Goal: Information Seeking & Learning: Learn about a topic

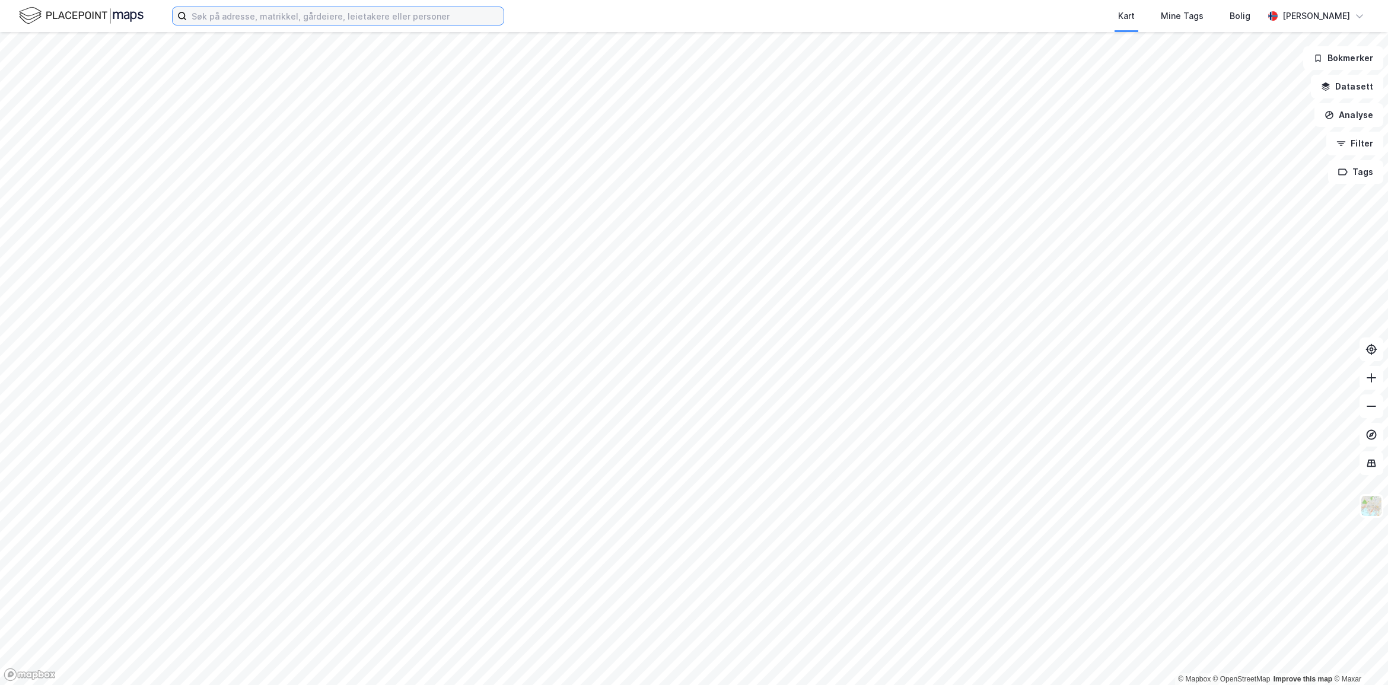
click at [212, 15] on input at bounding box center [345, 16] width 317 height 18
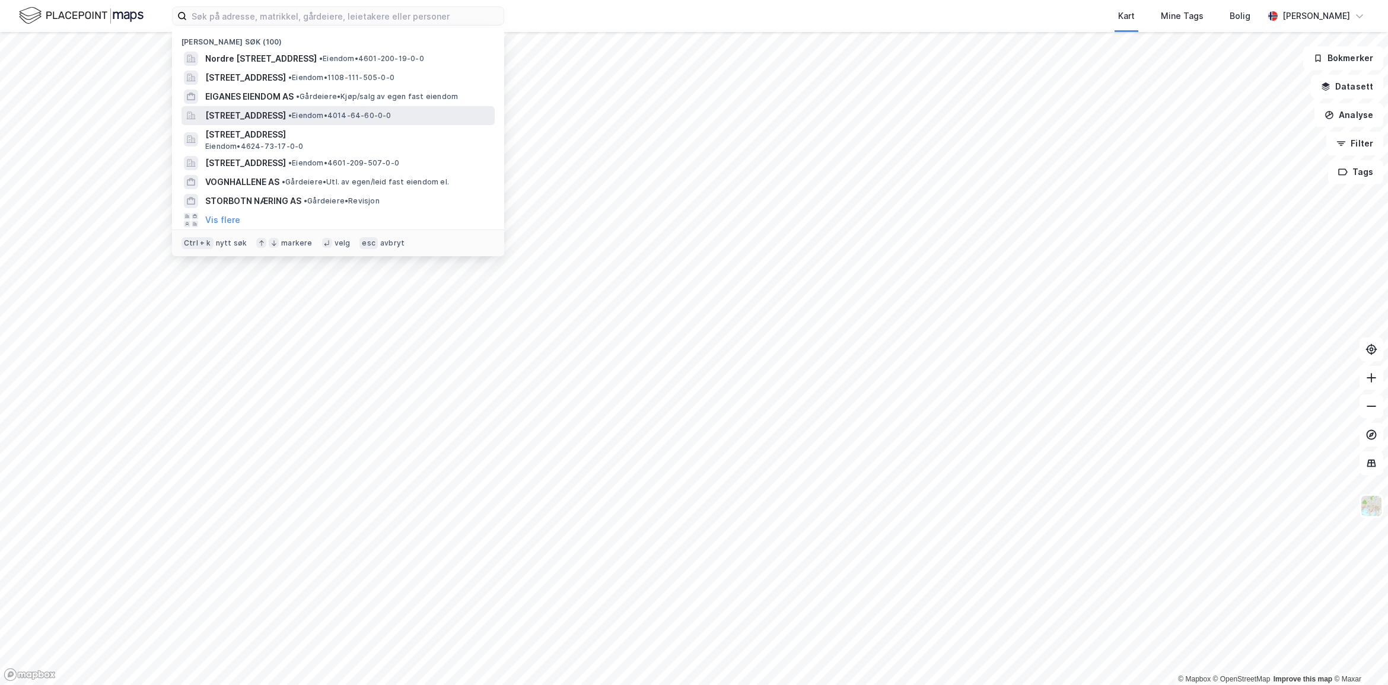
click at [286, 122] on span "[STREET_ADDRESS]" at bounding box center [245, 116] width 81 height 14
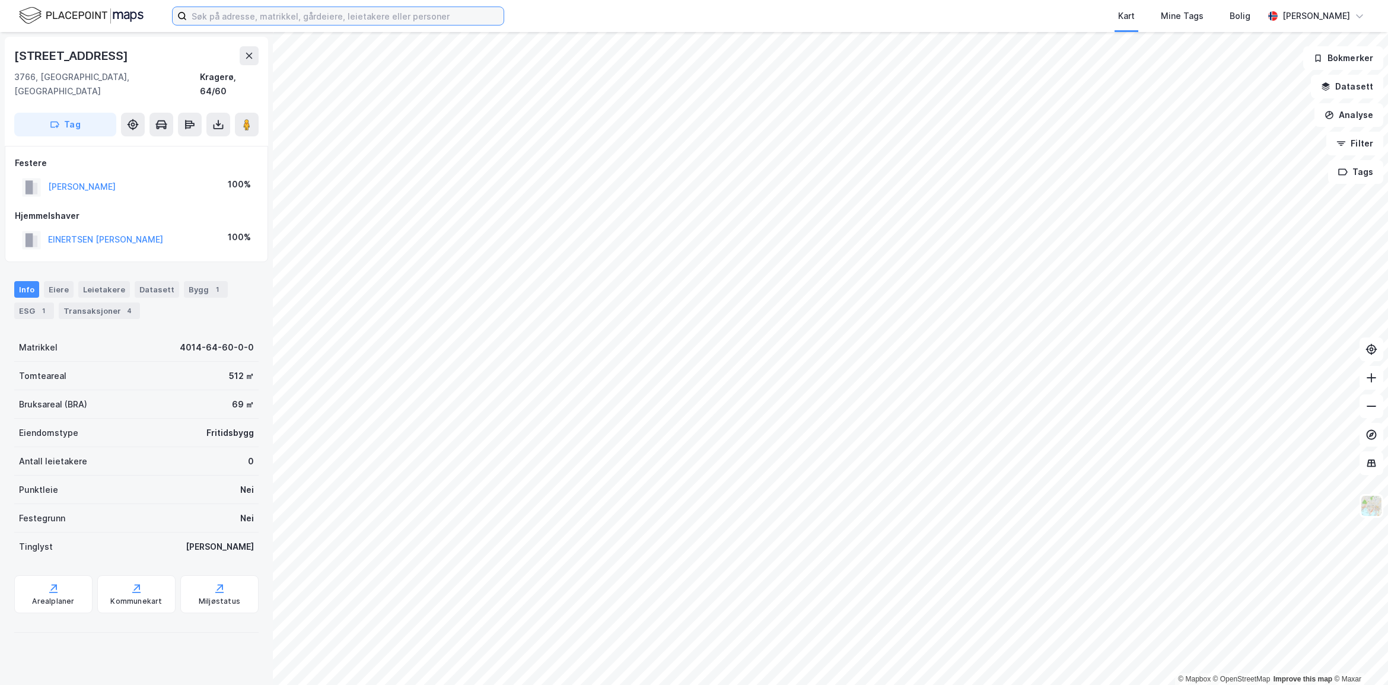
click at [291, 18] on input at bounding box center [345, 16] width 317 height 18
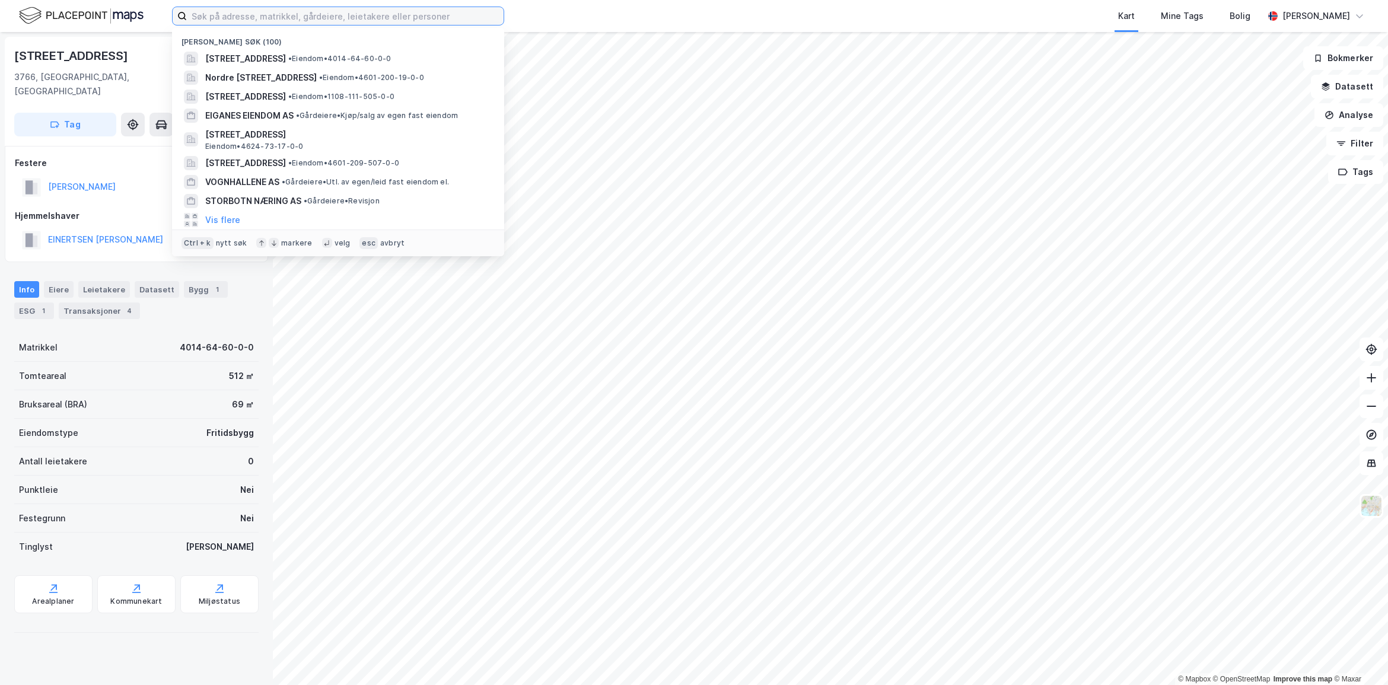
click at [195, 10] on input at bounding box center [345, 16] width 317 height 18
paste input "Ulsberglia 152"
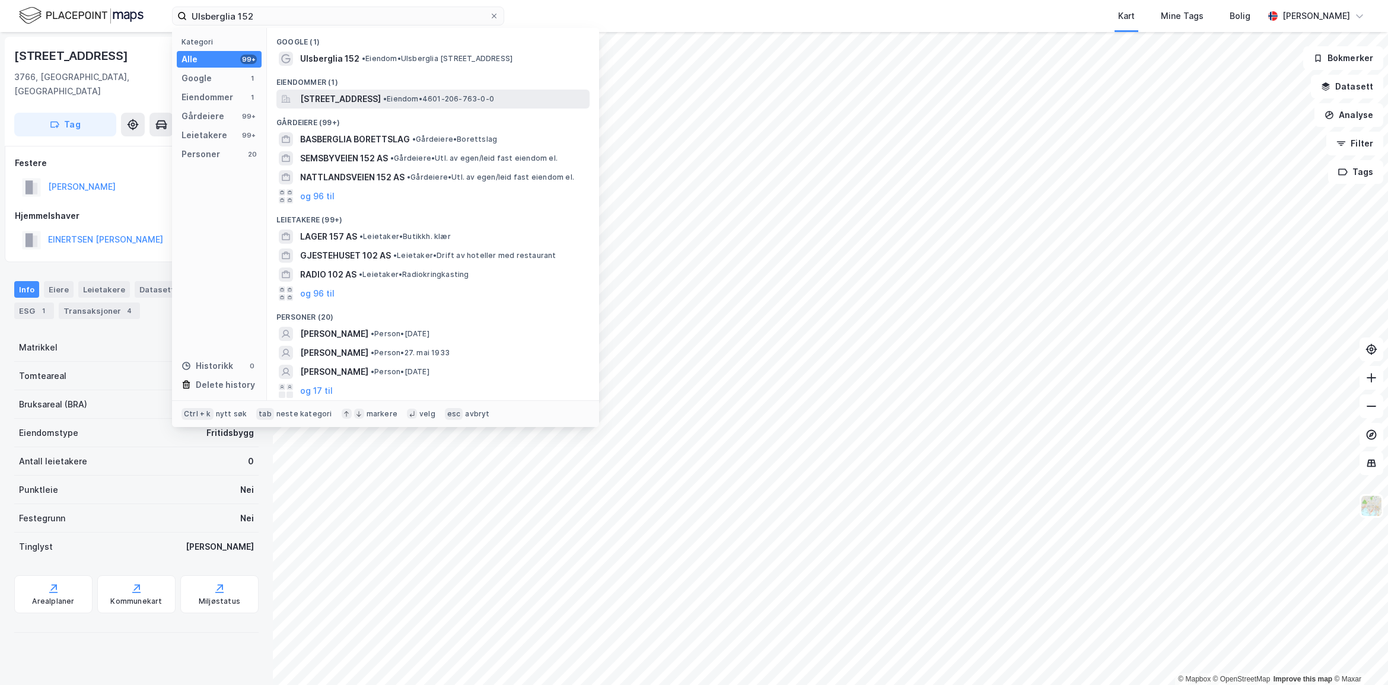
click at [381, 93] on span "[STREET_ADDRESS]" at bounding box center [340, 99] width 81 height 14
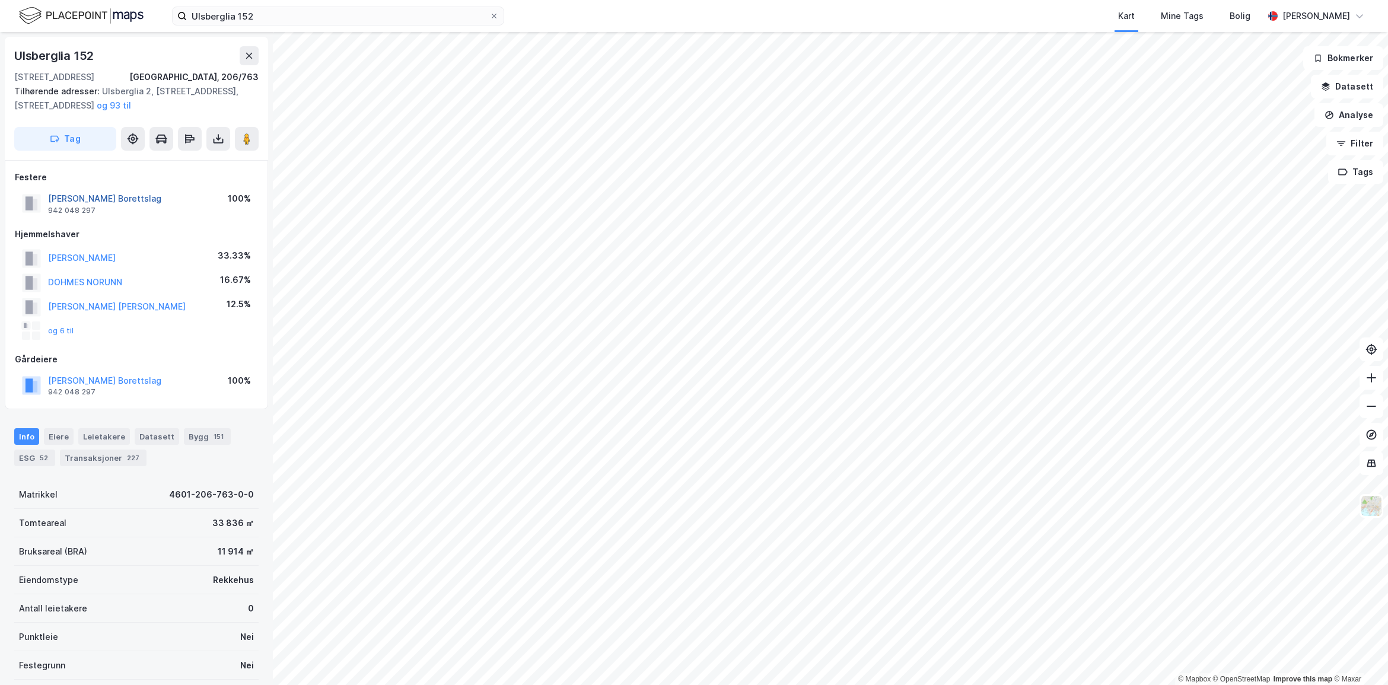
click at [0, 0] on button "[PERSON_NAME] Borettslag" at bounding box center [0, 0] width 0 height 0
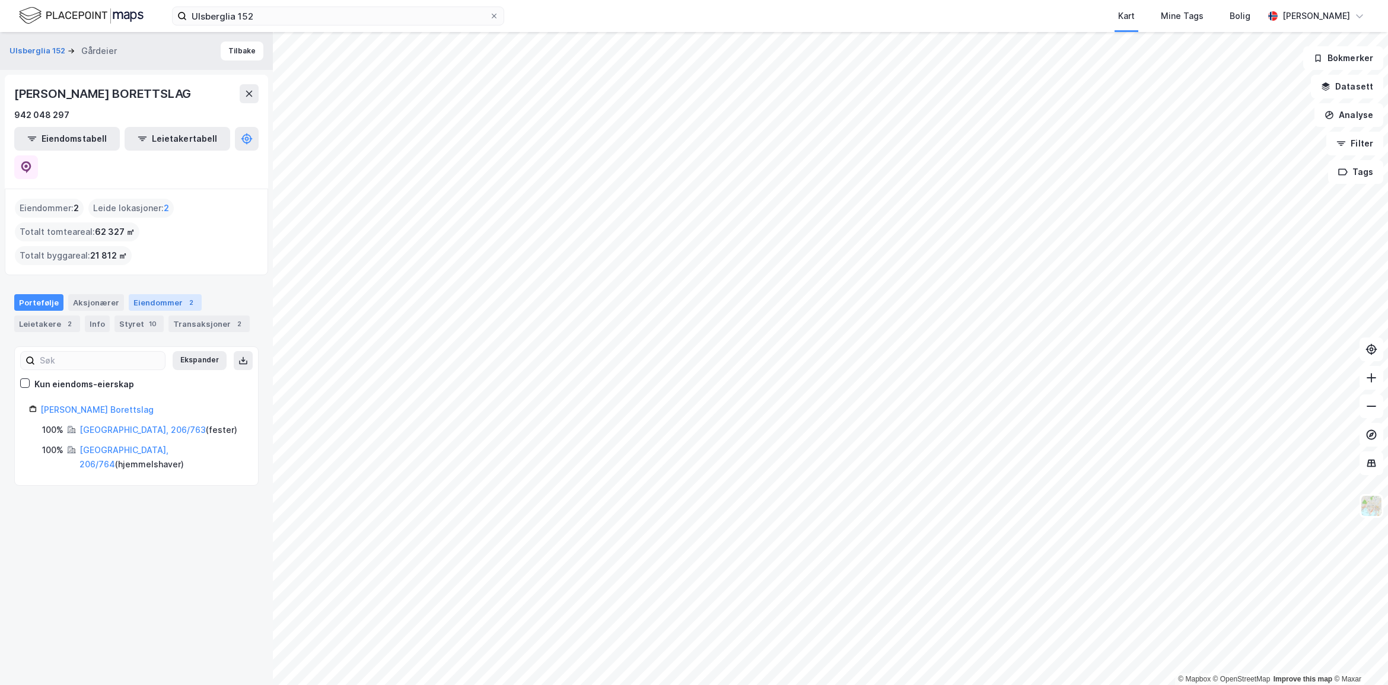
click at [163, 294] on div "Eiendommer 2" at bounding box center [165, 302] width 73 height 17
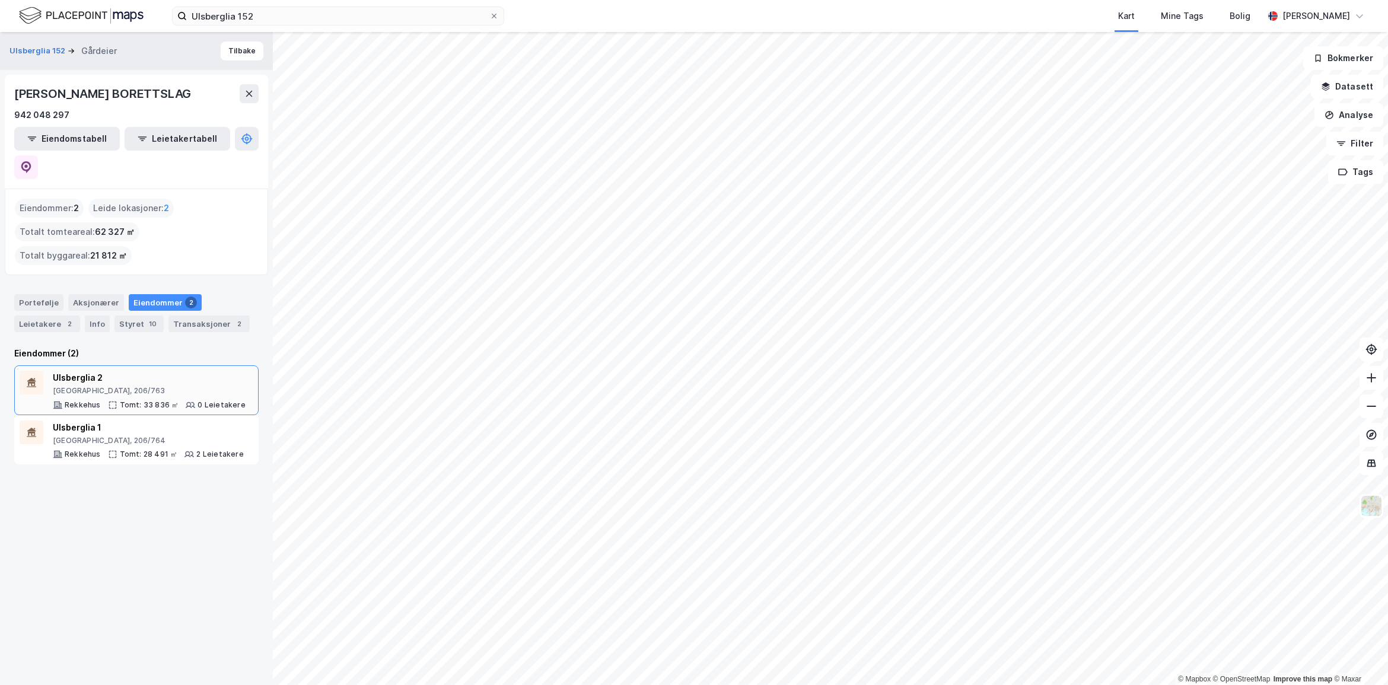
click at [126, 400] on div "Tomt: 33 836 ㎡" at bounding box center [149, 404] width 59 height 9
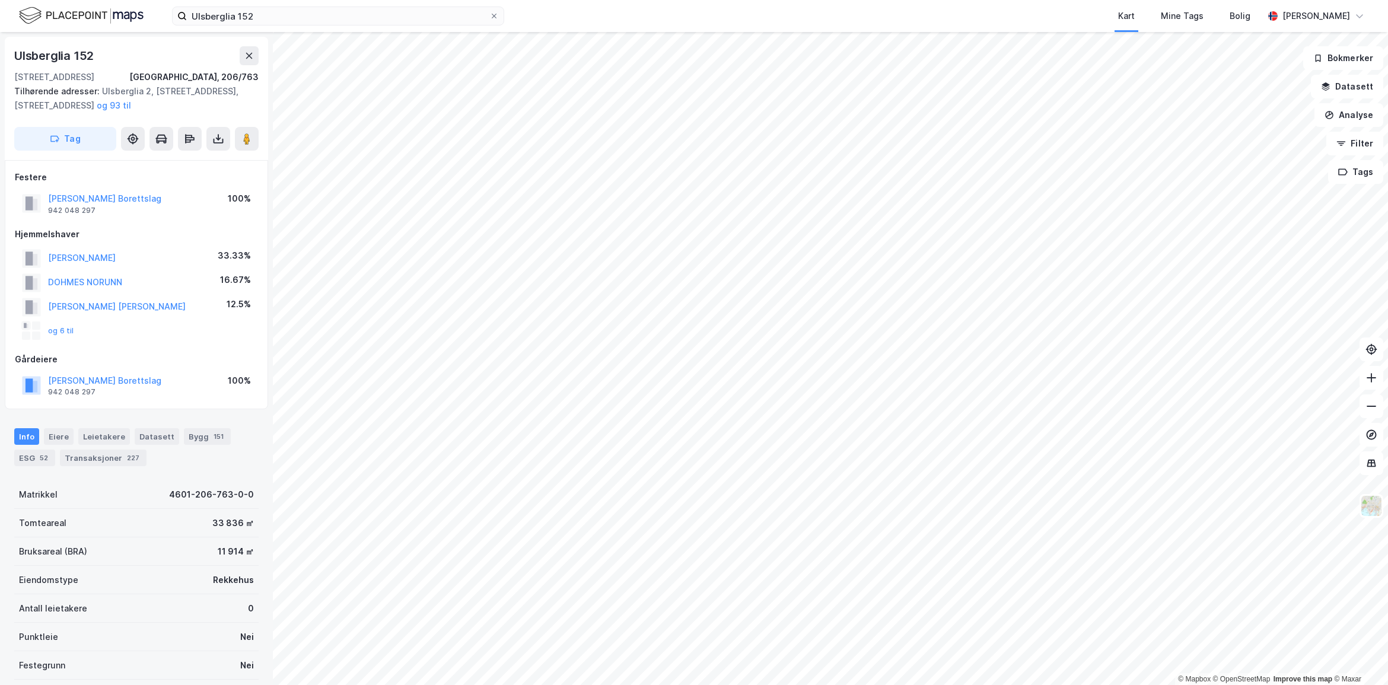
click at [79, 192] on div "[PERSON_NAME] Borettslag" at bounding box center [104, 199] width 113 height 14
click at [0, 0] on button "[PERSON_NAME] Borettslag" at bounding box center [0, 0] width 0 height 0
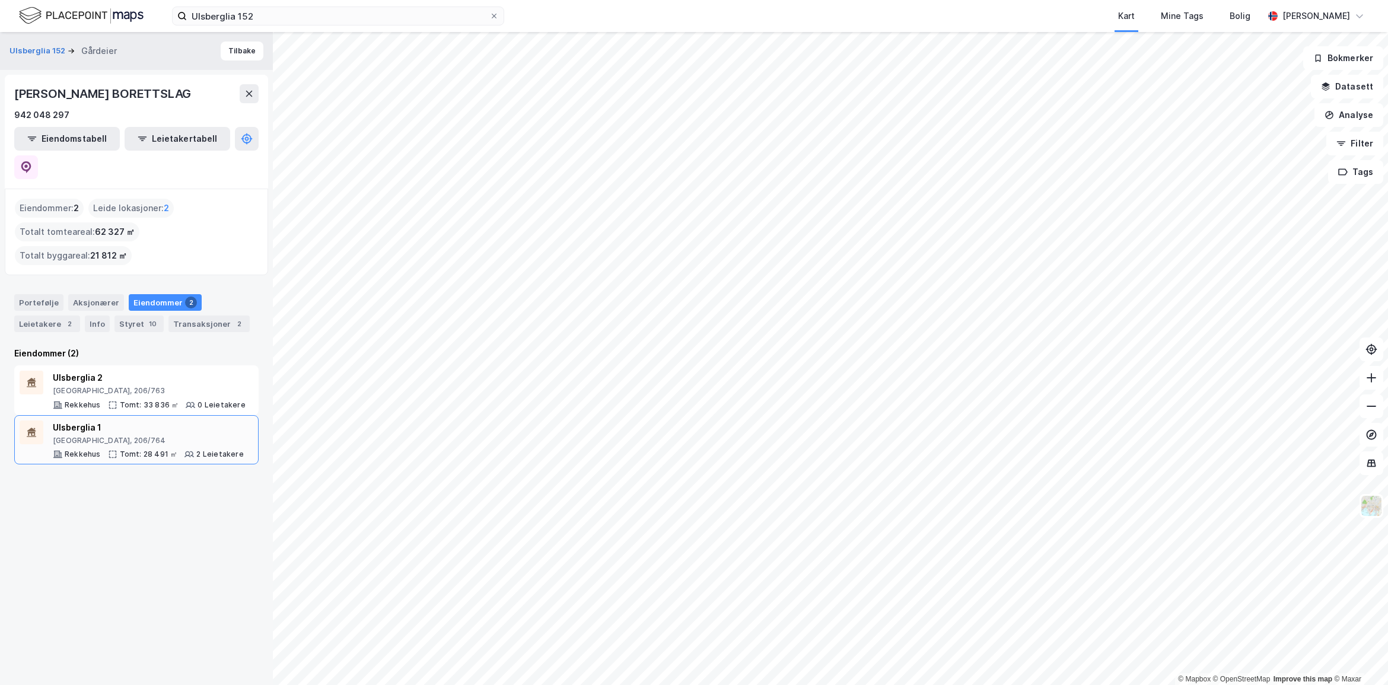
click at [122, 450] on div "Tomt: 28 491 ㎡" at bounding box center [149, 454] width 58 height 9
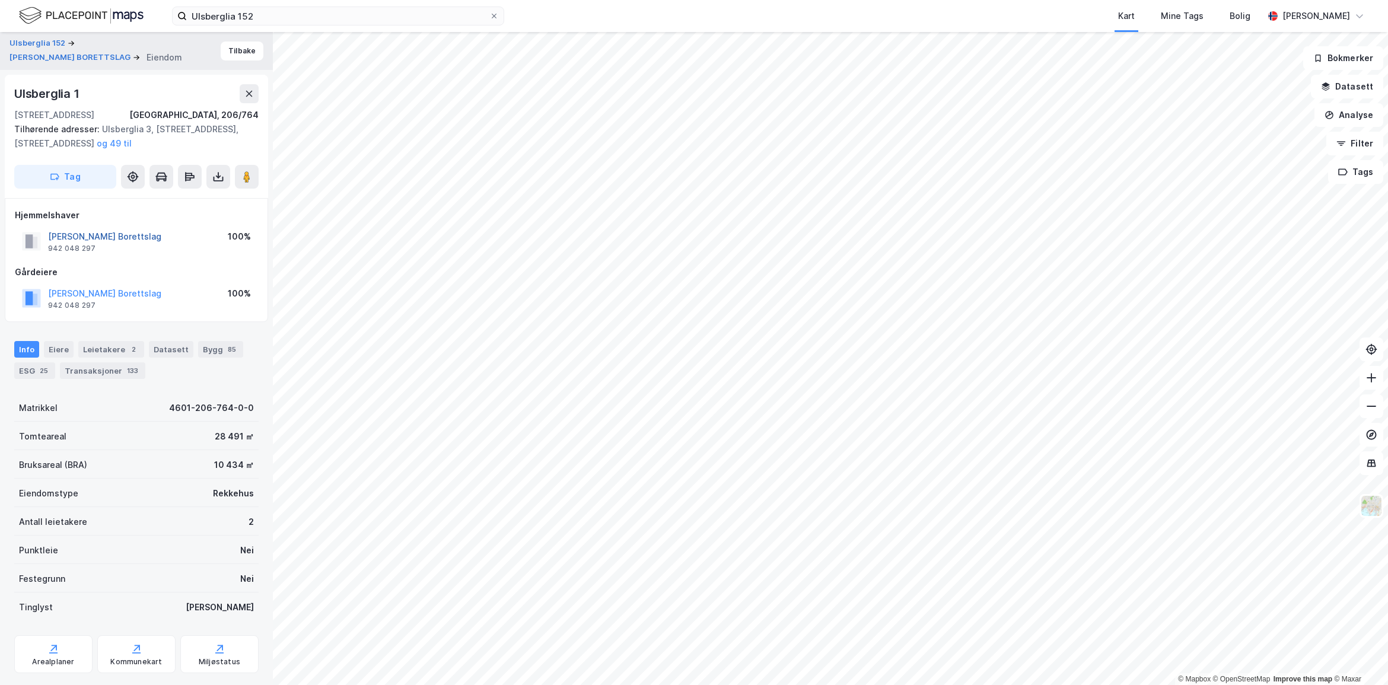
click at [0, 0] on button "[PERSON_NAME] Borettslag" at bounding box center [0, 0] width 0 height 0
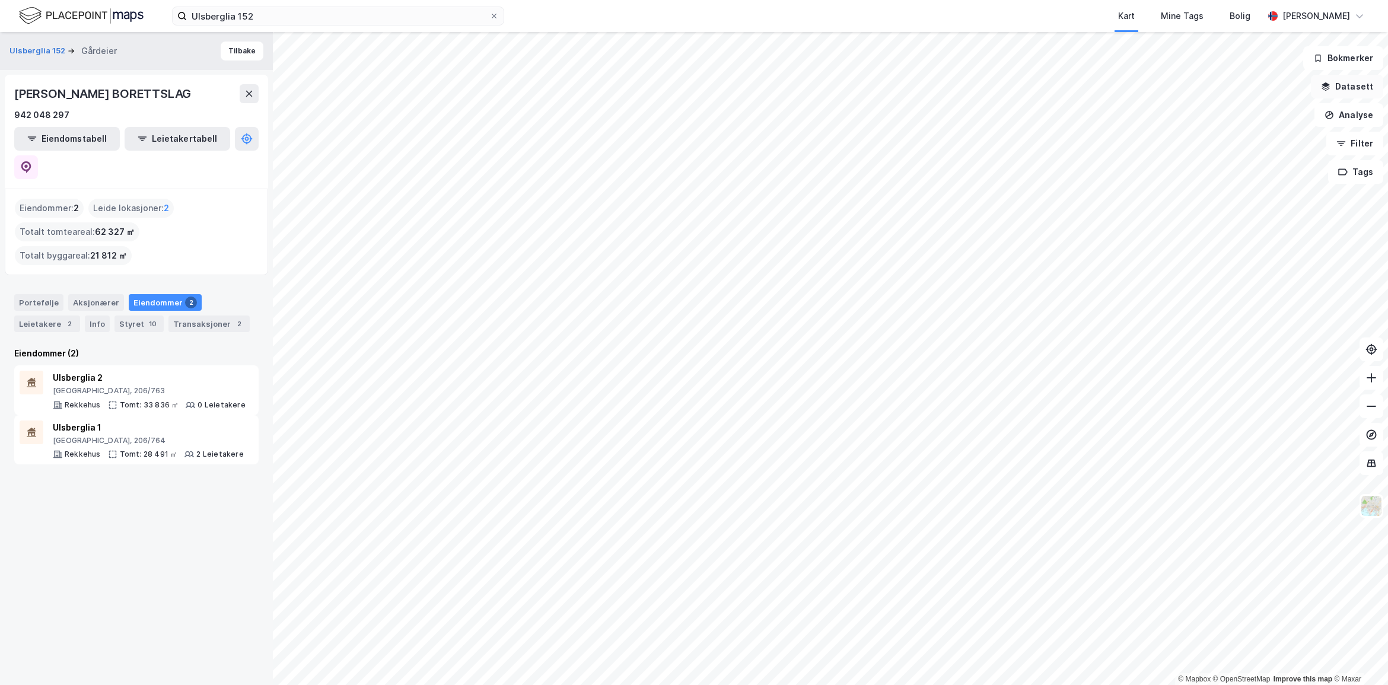
click at [1365, 92] on button "Datasett" at bounding box center [1347, 87] width 72 height 24
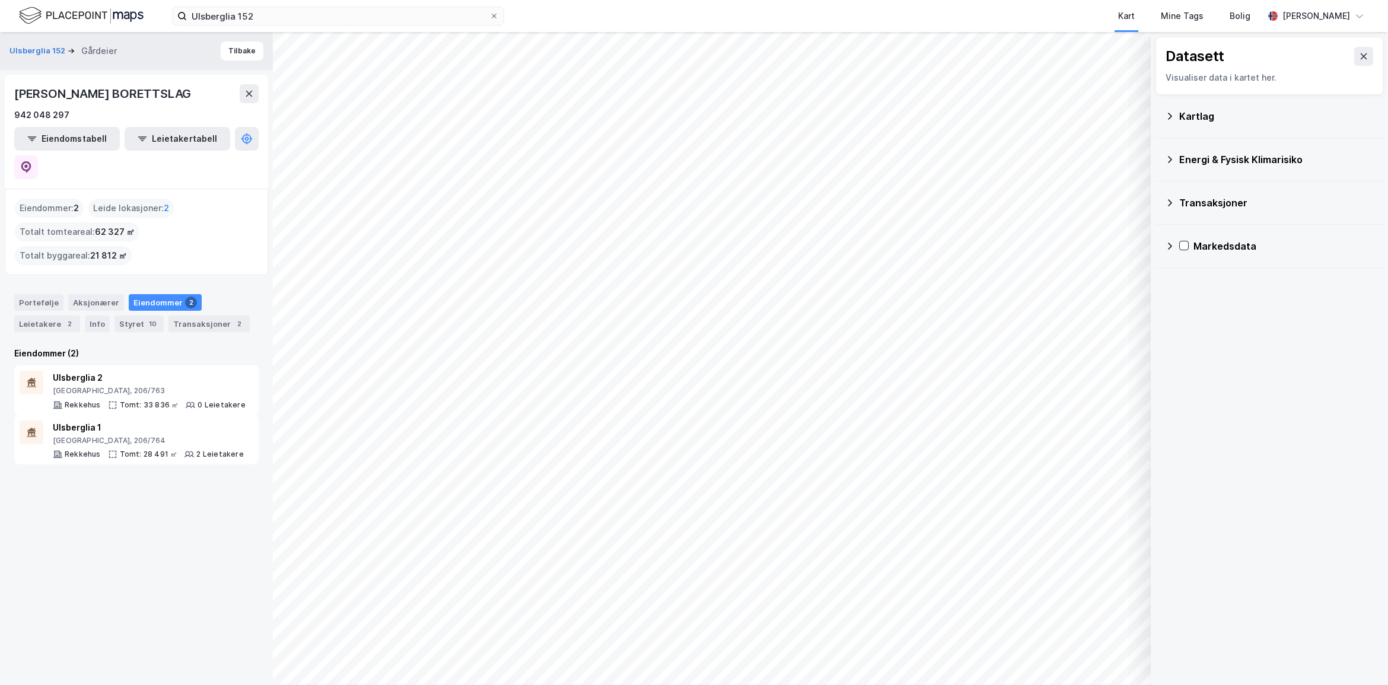
click at [1270, 170] on div "Energi & Fysisk Klimarisiko" at bounding box center [1269, 159] width 209 height 28
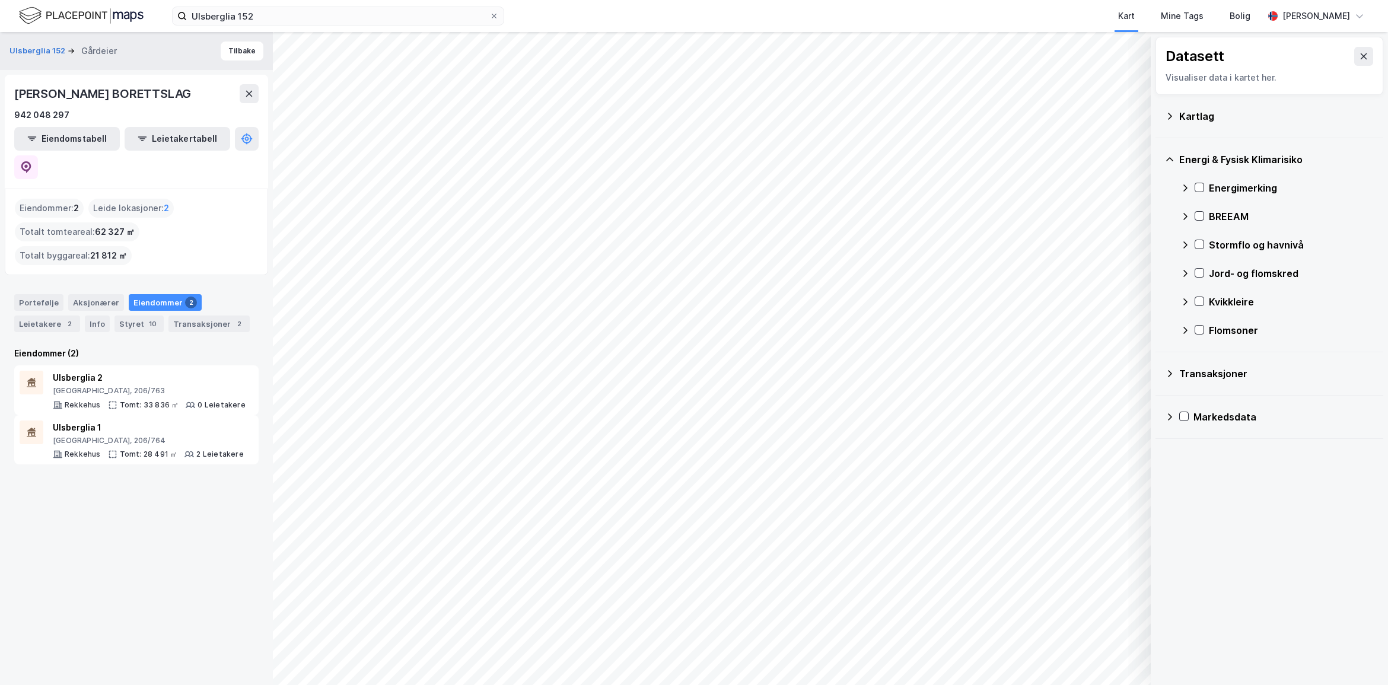
click at [1258, 187] on div "Energimerking" at bounding box center [1291, 188] width 165 height 14
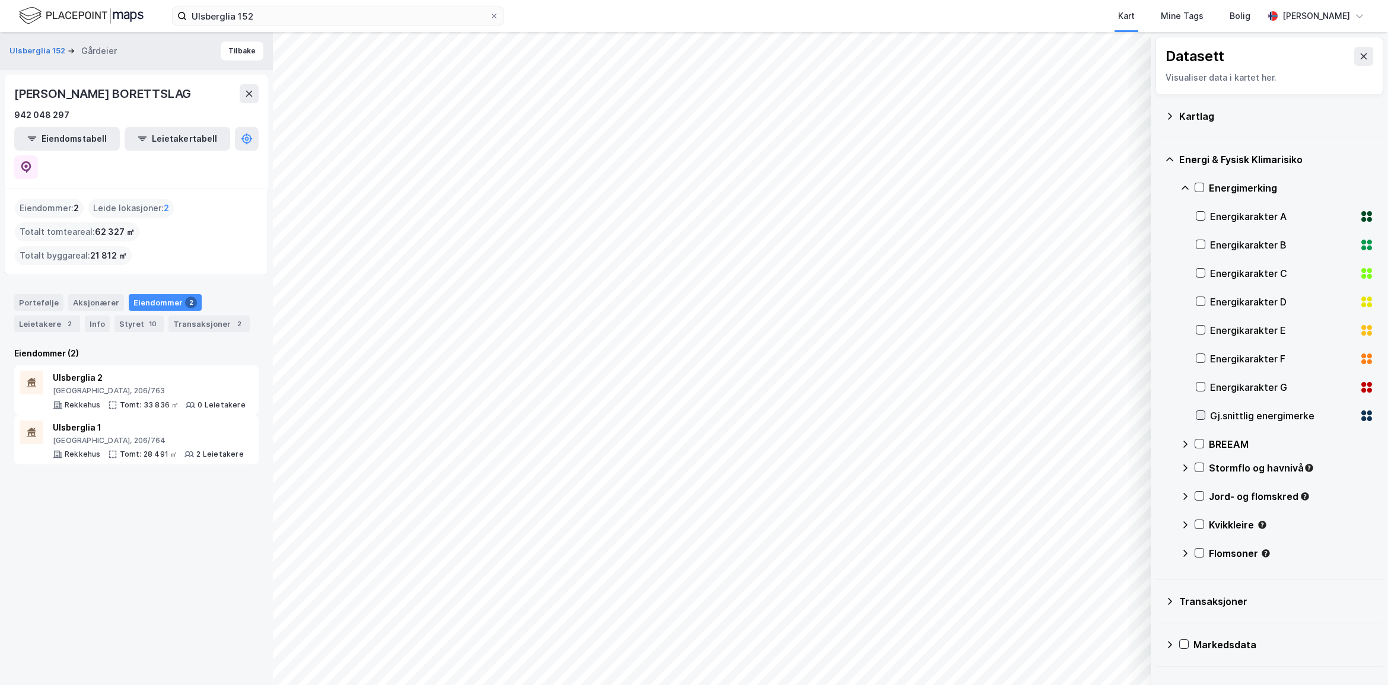
click at [1203, 414] on icon at bounding box center [1200, 415] width 7 height 4
click at [223, 52] on button "Tilbake" at bounding box center [242, 51] width 43 height 19
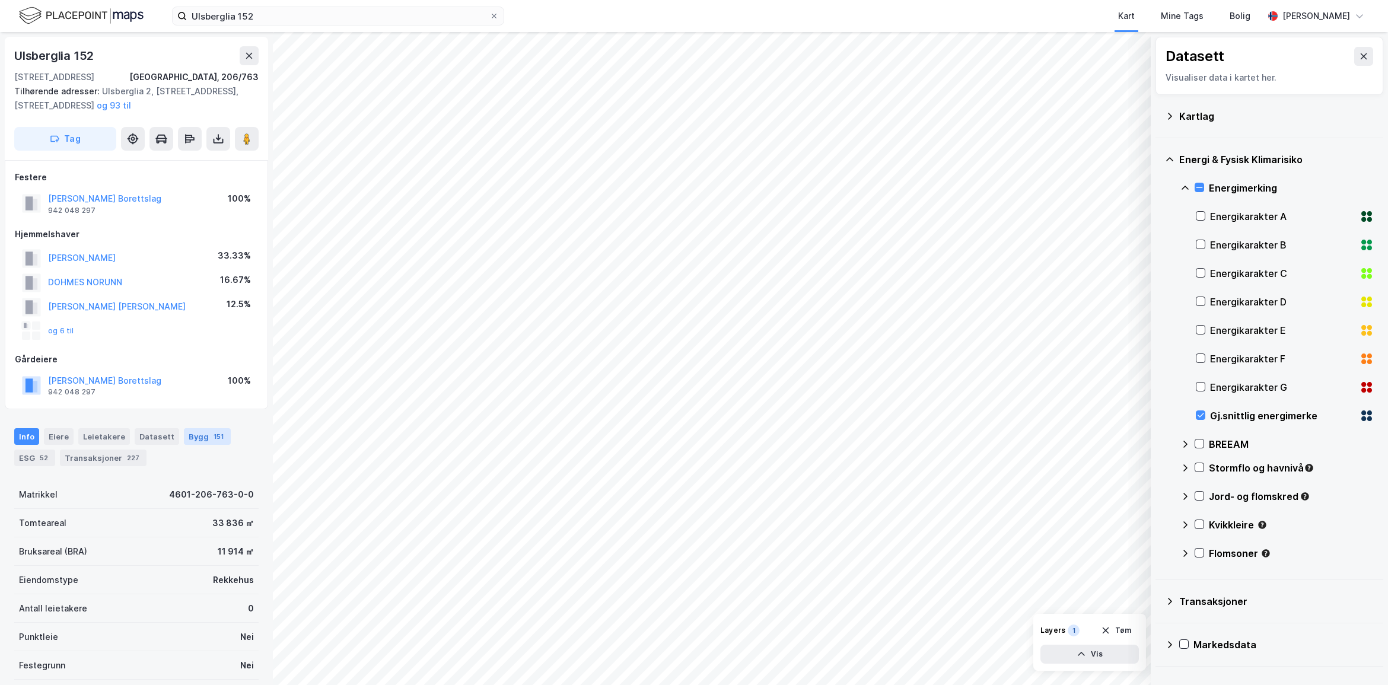
click at [190, 441] on div "Bygg 151" at bounding box center [207, 436] width 47 height 17
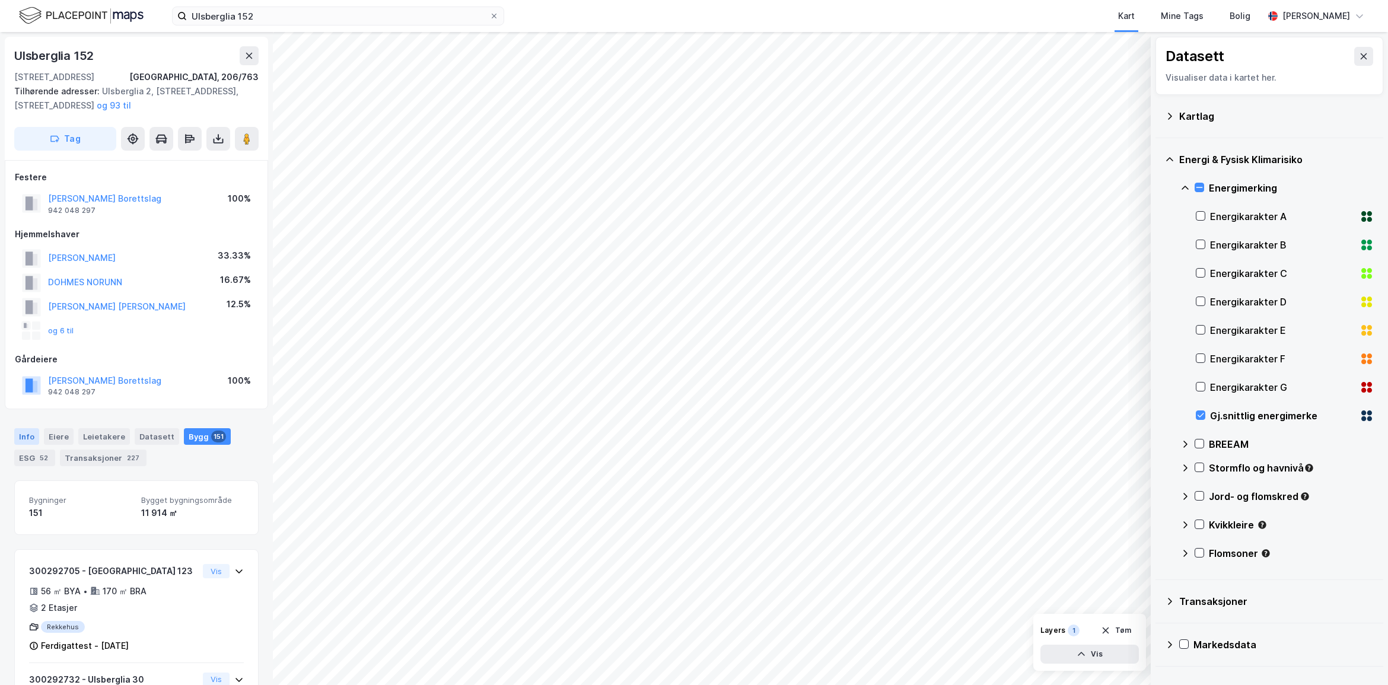
click at [25, 434] on div "Info" at bounding box center [26, 436] width 25 height 17
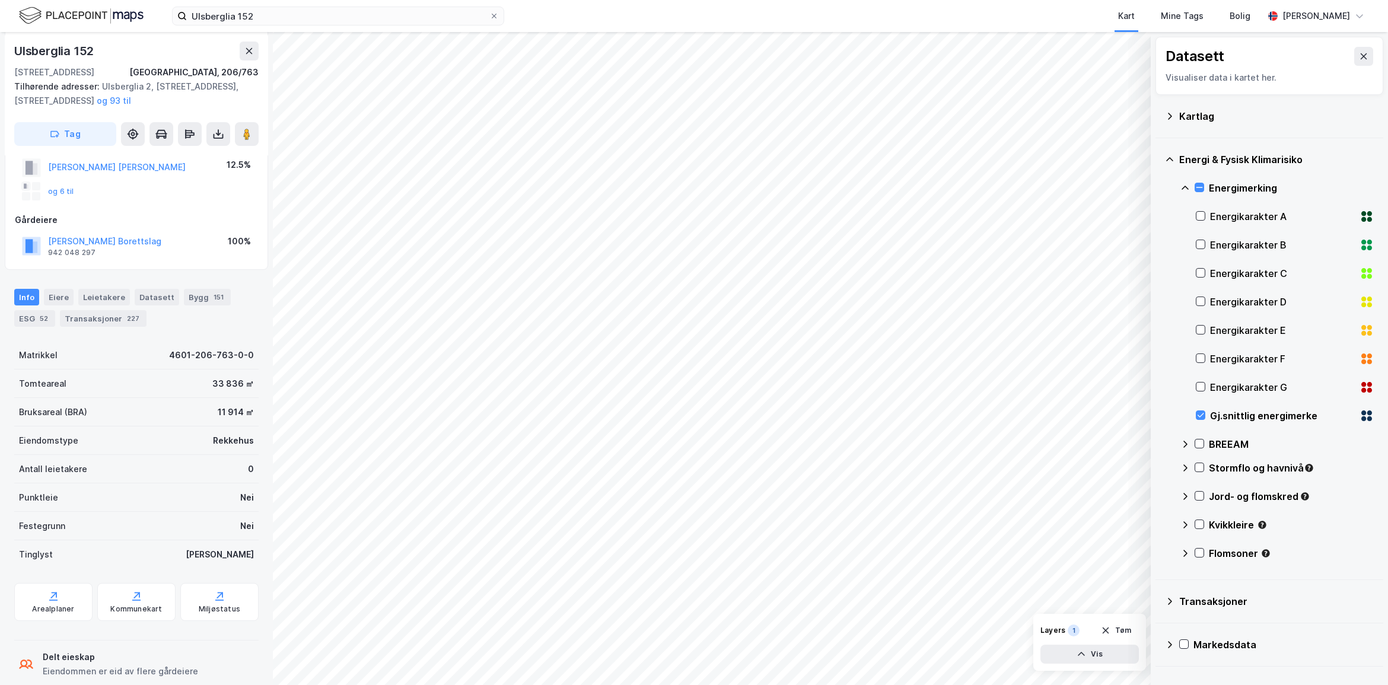
scroll to position [162, 0]
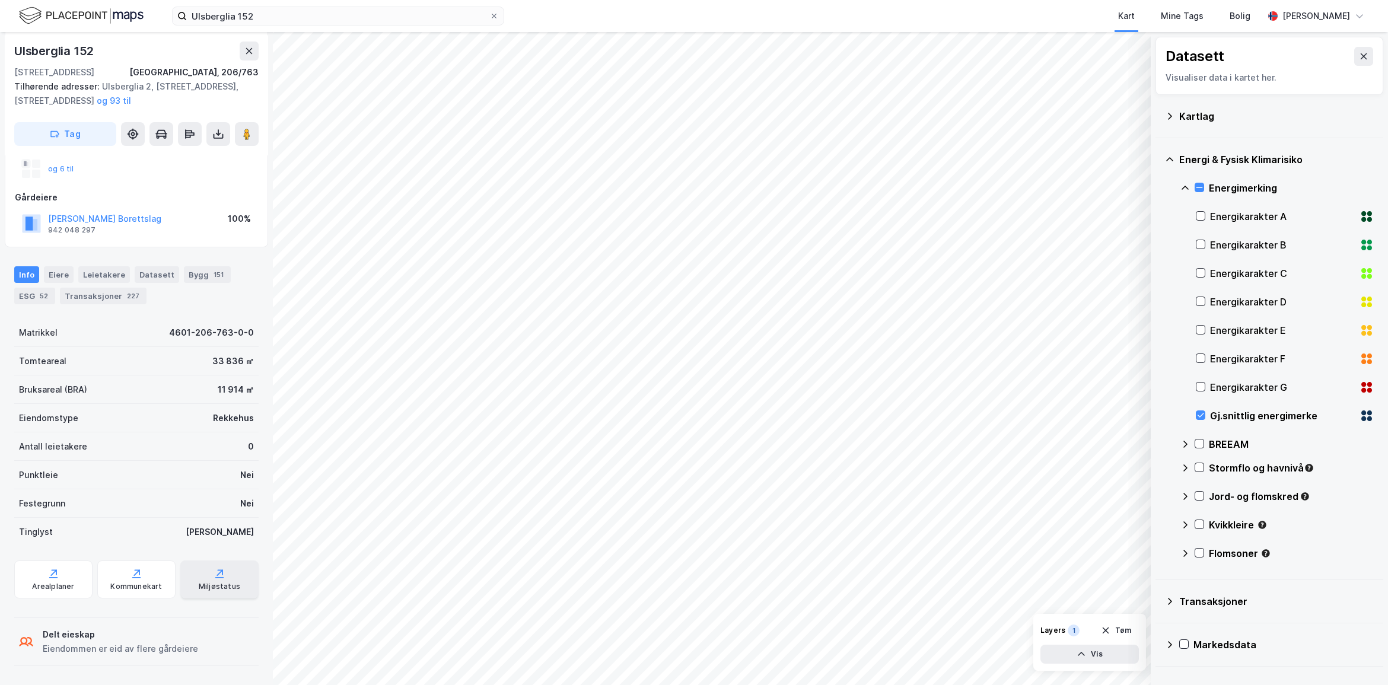
click at [208, 586] on div "Miljøstatus" at bounding box center [220, 586] width 42 height 9
drag, startPoint x: 122, startPoint y: 215, endPoint x: 48, endPoint y: 223, distance: 73.9
click at [48, 223] on div "[PERSON_NAME] Borettslag 942 048 297 100%" at bounding box center [136, 223] width 243 height 28
copy button "[PERSON_NAME] Borettslag"
click at [1127, 624] on button "Tøm" at bounding box center [1116, 630] width 46 height 19
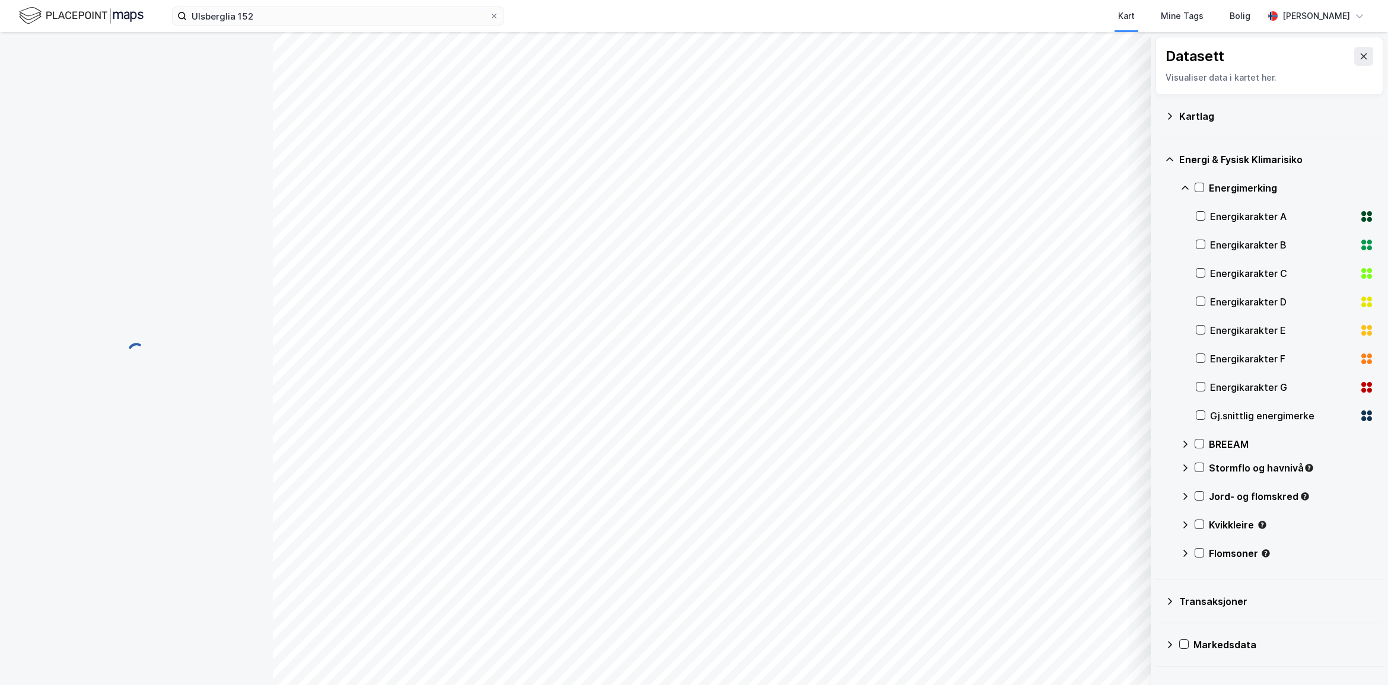
scroll to position [0, 0]
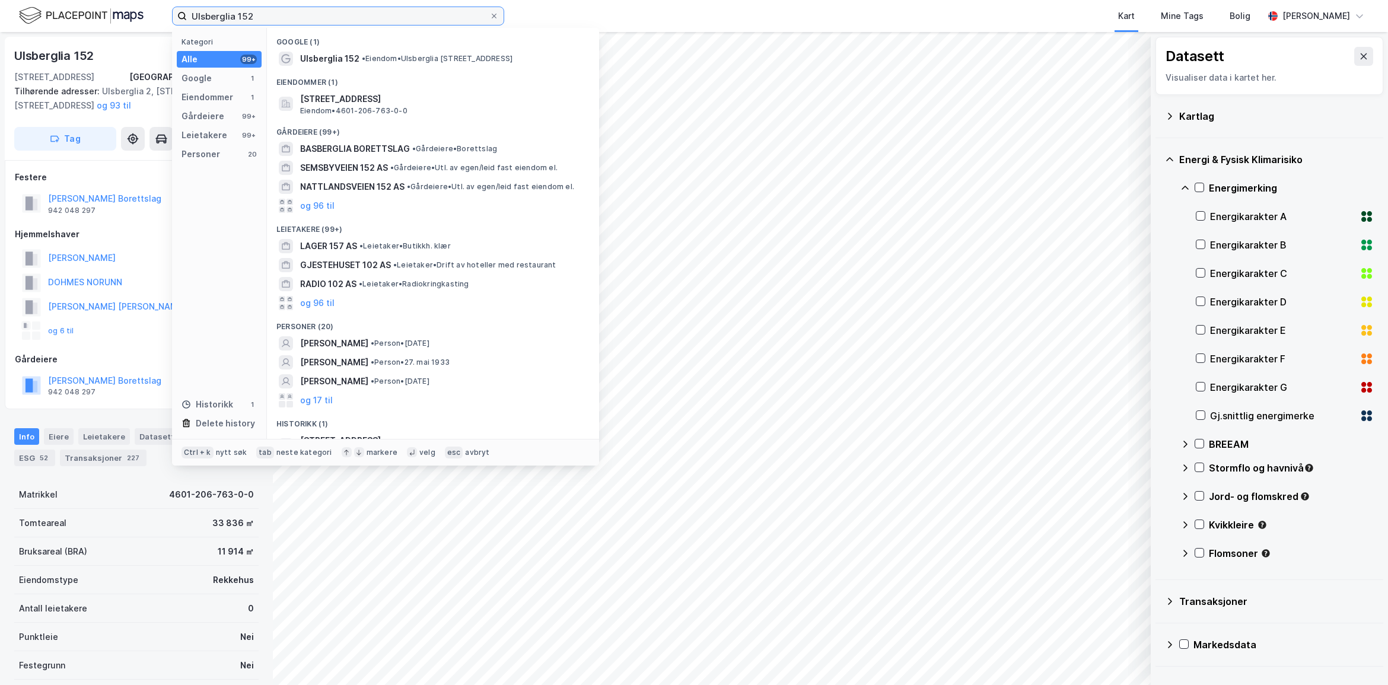
drag, startPoint x: 282, startPoint y: 13, endPoint x: 16, endPoint y: 14, distance: 266.3
click at [16, 14] on div "Ulsberglia 152 Kategori Alle 99+ Google 1 Eiendommer 1 Gårdeiere 99+ Leietakere…" at bounding box center [694, 16] width 1388 height 32
paste input "948414929"
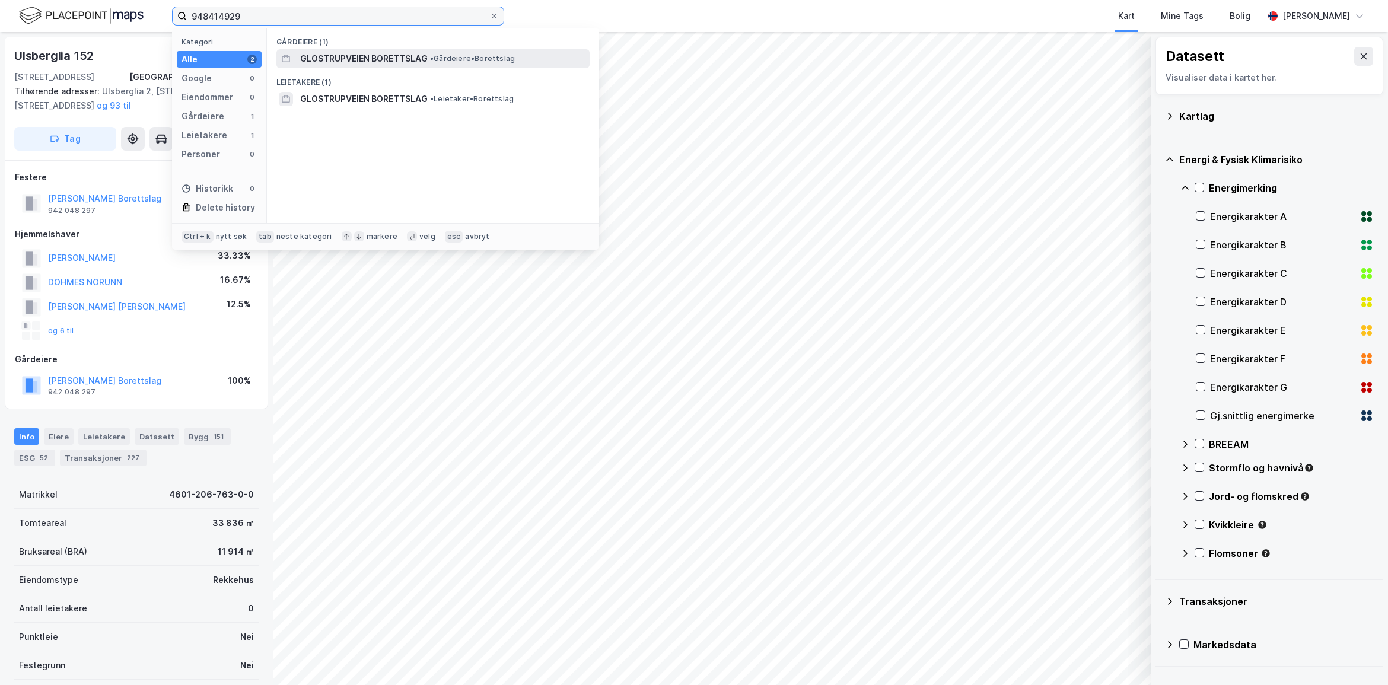
type input "948414929"
click at [348, 52] on span "GLOSTRUPVEIEN BORETTSLAG" at bounding box center [364, 59] width 128 height 14
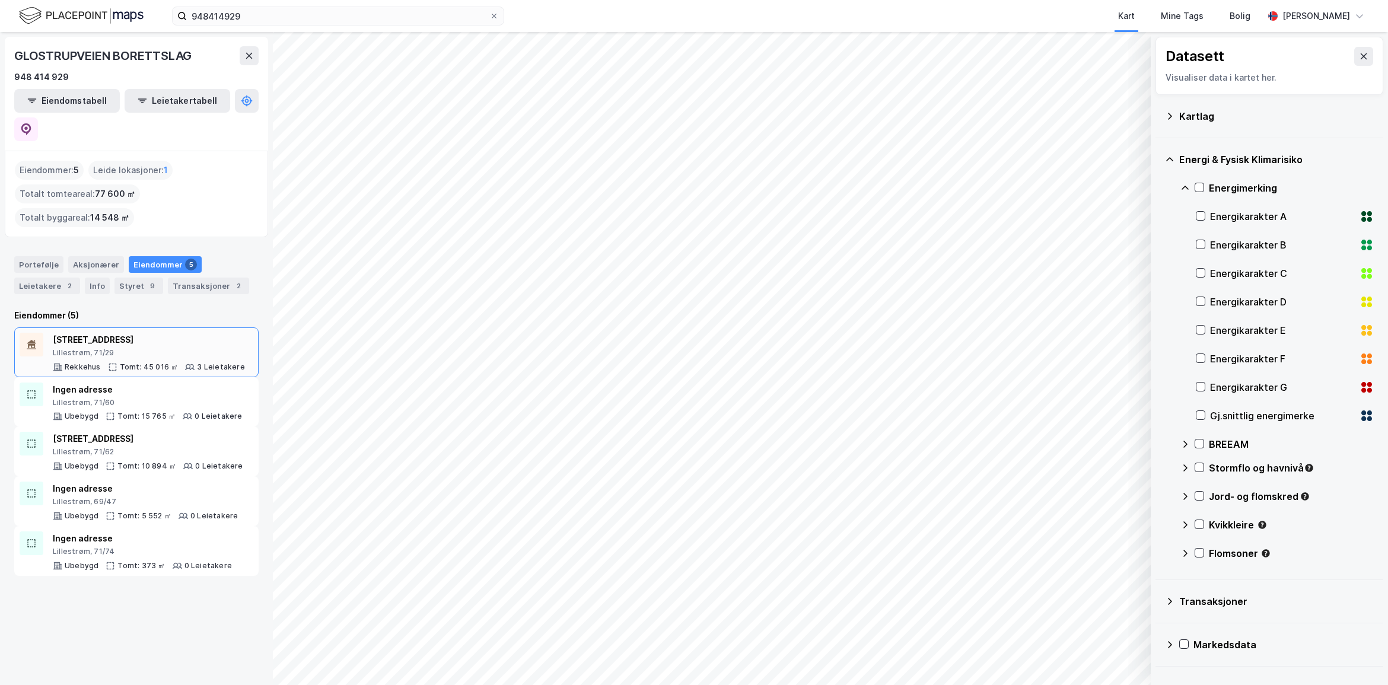
click at [135, 333] on div "[STREET_ADDRESS]" at bounding box center [149, 340] width 192 height 14
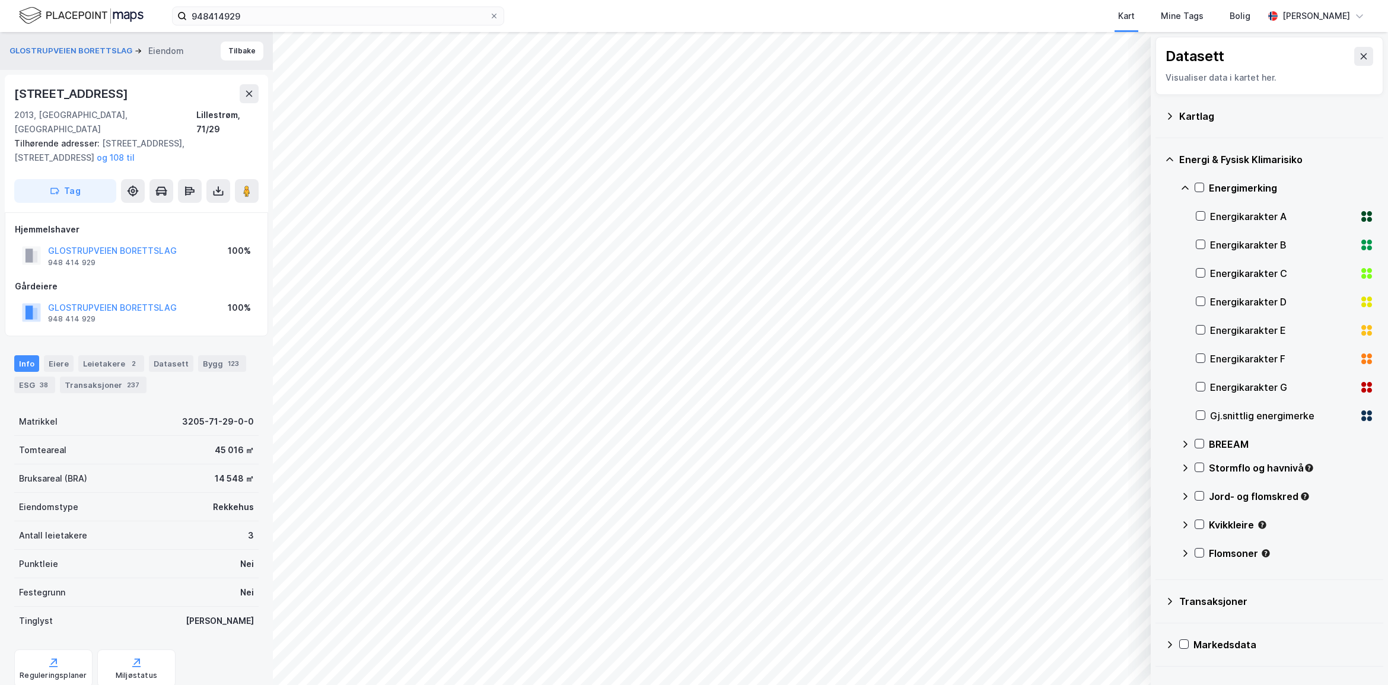
scroll to position [27, 0]
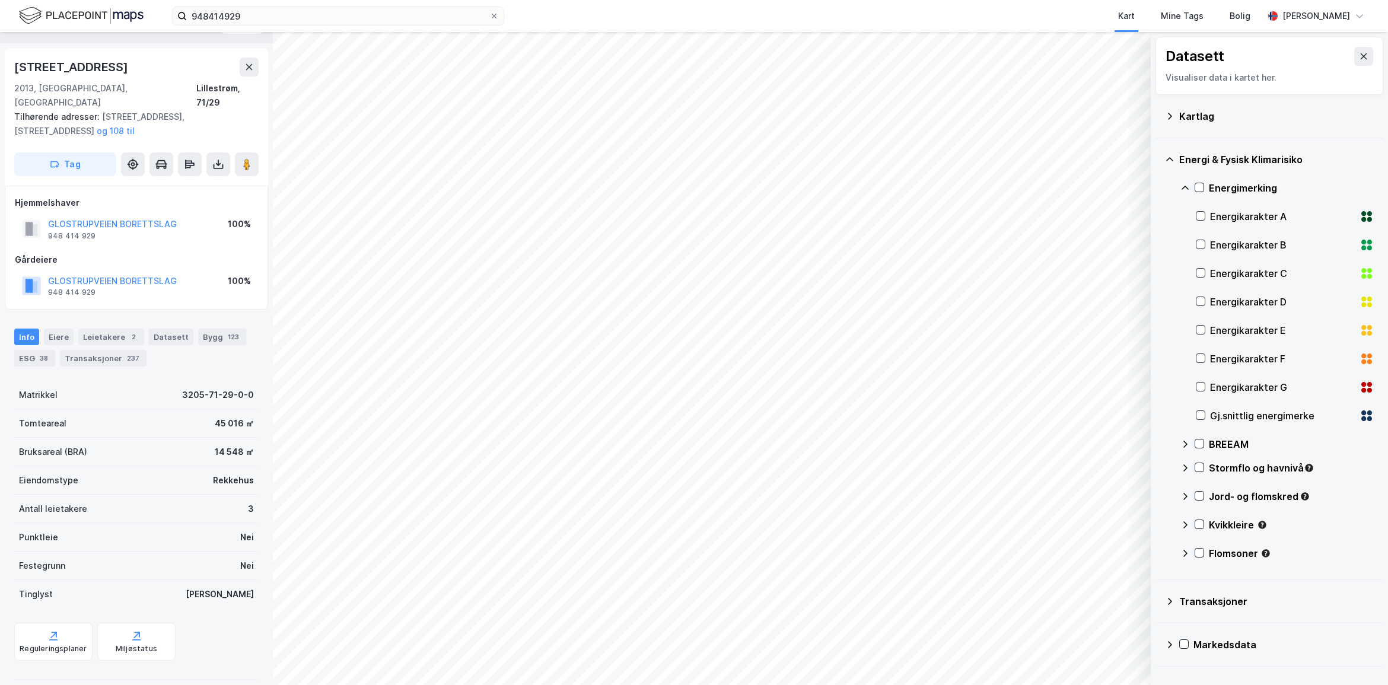
click at [252, 56] on div "Glostrupveien 4 2013, Skjetten, Akershus Lillestrøm, 71/29 Tilhørende adresser:…" at bounding box center [136, 117] width 263 height 138
click at [249, 67] on icon at bounding box center [249, 67] width 7 height 6
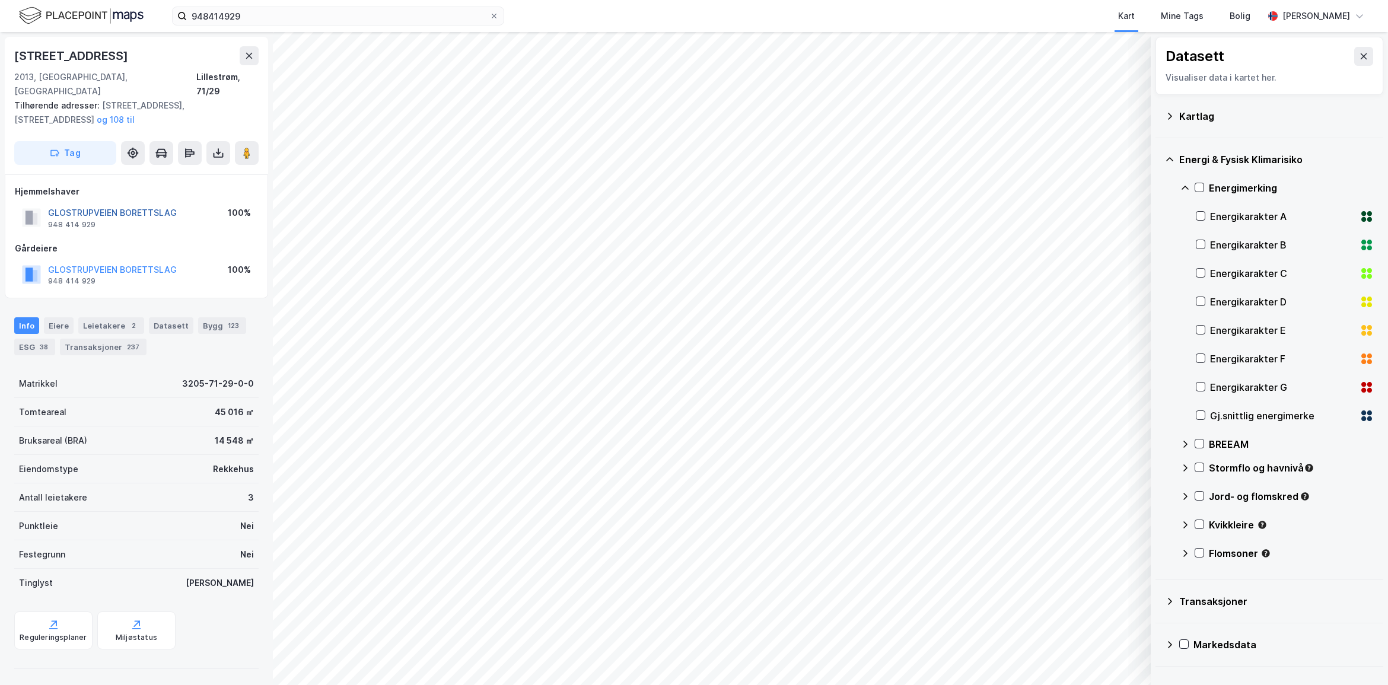
click at [0, 0] on button "GLOSTRUPVEIEN BORETTSLAG" at bounding box center [0, 0] width 0 height 0
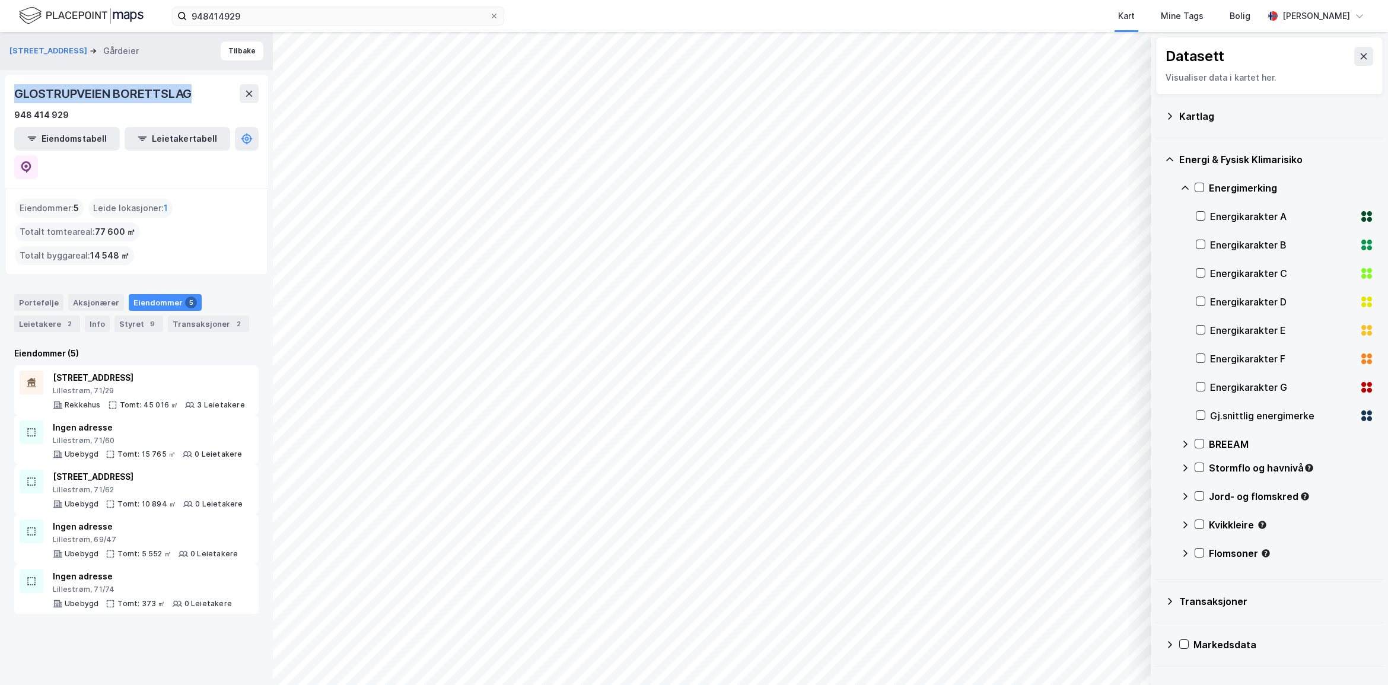
drag, startPoint x: 194, startPoint y: 91, endPoint x: 15, endPoint y: 100, distance: 179.3
click at [15, 100] on div "GLOSTRUPVEIEN BORETTSLAG" at bounding box center [104, 93] width 180 height 19
copy div "GLOSTRUPVEIEN BORETTSLAG"
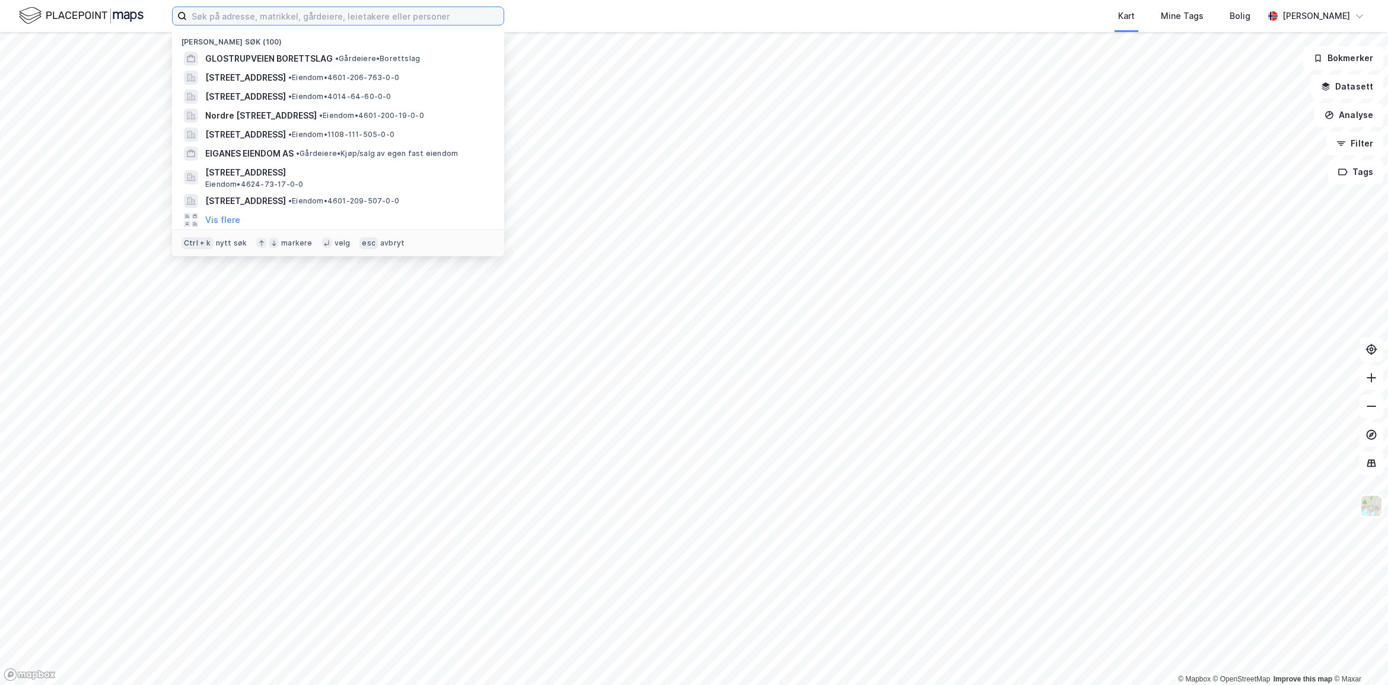
click at [212, 13] on input at bounding box center [345, 16] width 317 height 18
click at [312, 55] on span "GLOSTRUPVEIEN BORETTSLAG" at bounding box center [269, 59] width 128 height 14
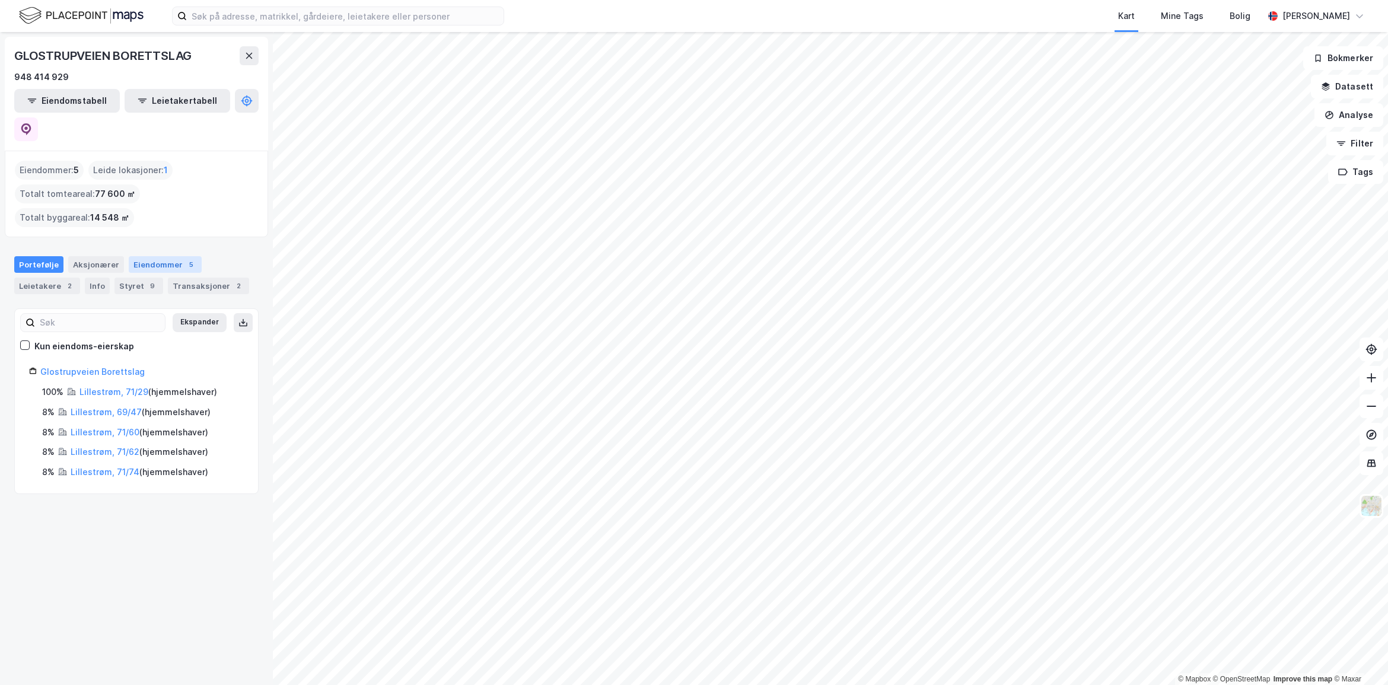
click at [161, 256] on div "Eiendommer 5" at bounding box center [165, 264] width 73 height 17
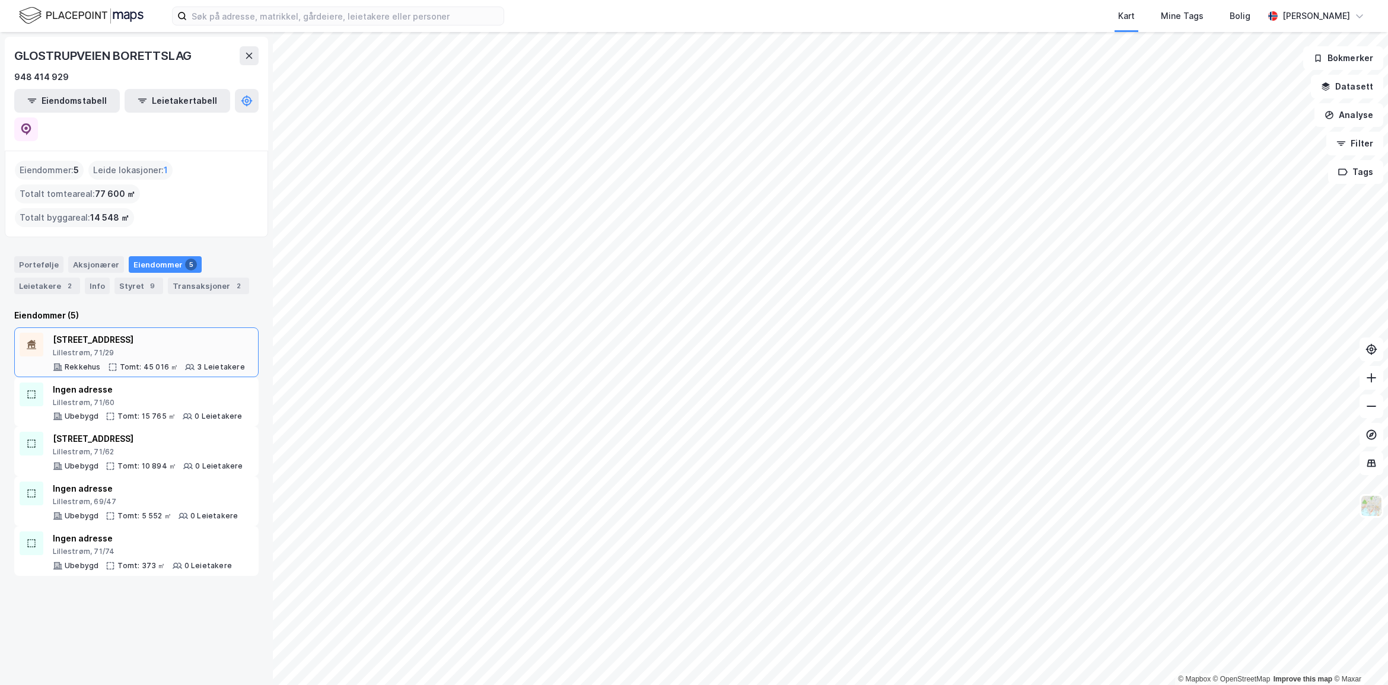
click at [101, 348] on div "Lillestrøm, 71/29" at bounding box center [149, 352] width 192 height 9
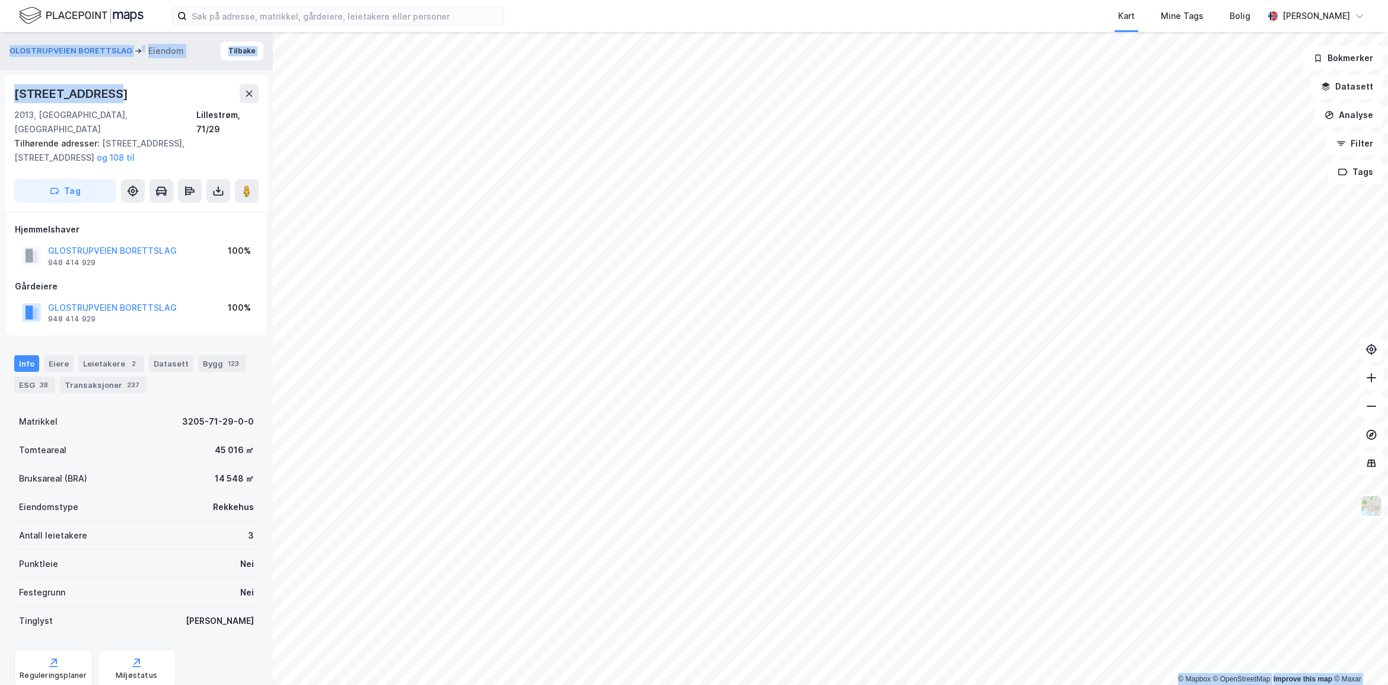
drag, startPoint x: 113, startPoint y: 96, endPoint x: -3, endPoint y: 94, distance: 115.7
click at [0, 94] on html "Kart Mine Tags Bolig Astrid Napastaa © Mapbox © OpenStreetMap Improve this map …" at bounding box center [694, 342] width 1388 height 685
click at [117, 93] on div "[STREET_ADDRESS]" at bounding box center [136, 93] width 244 height 19
drag, startPoint x: 113, startPoint y: 98, endPoint x: 10, endPoint y: 97, distance: 103.2
click at [10, 97] on div "Glostrupveien 4 2013, Skjetten, Akershus Lillestrøm, 71/29 Tilhørende adresser:…" at bounding box center [136, 144] width 263 height 138
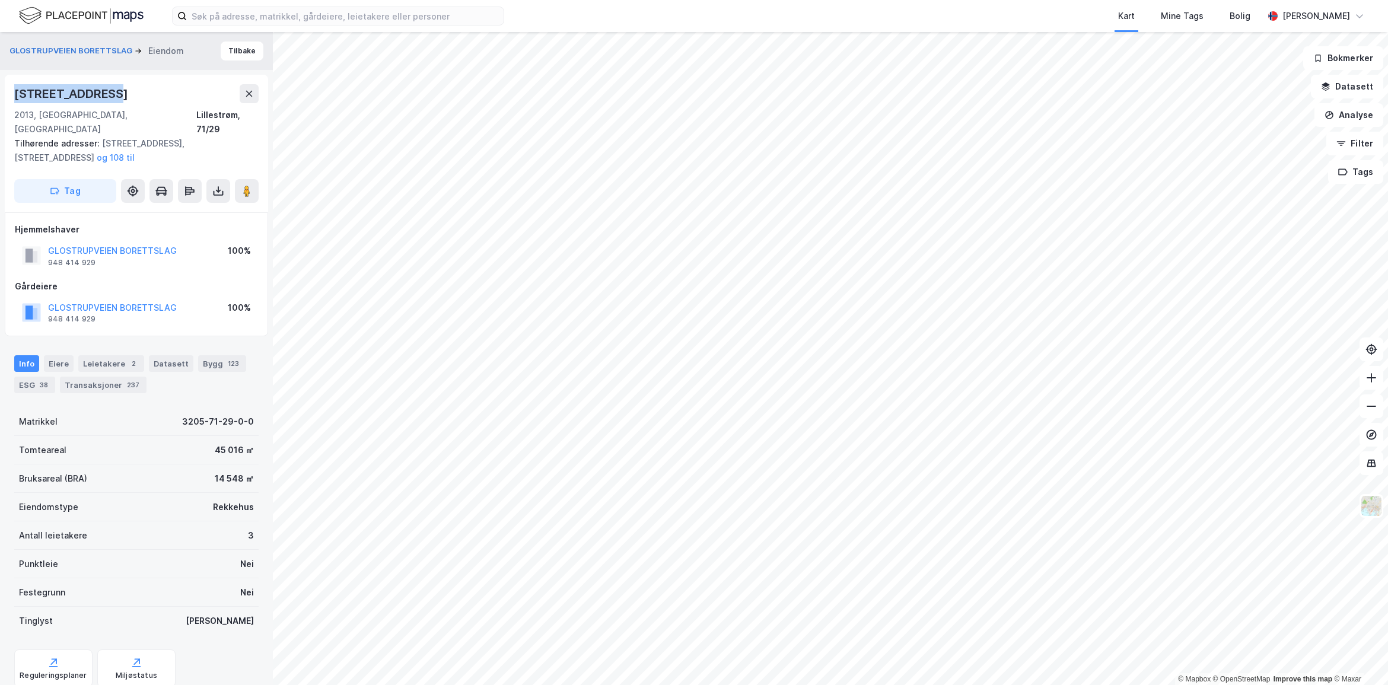
copy div "[STREET_ADDRESS]"
